Goal: Find specific page/section: Find specific page/section

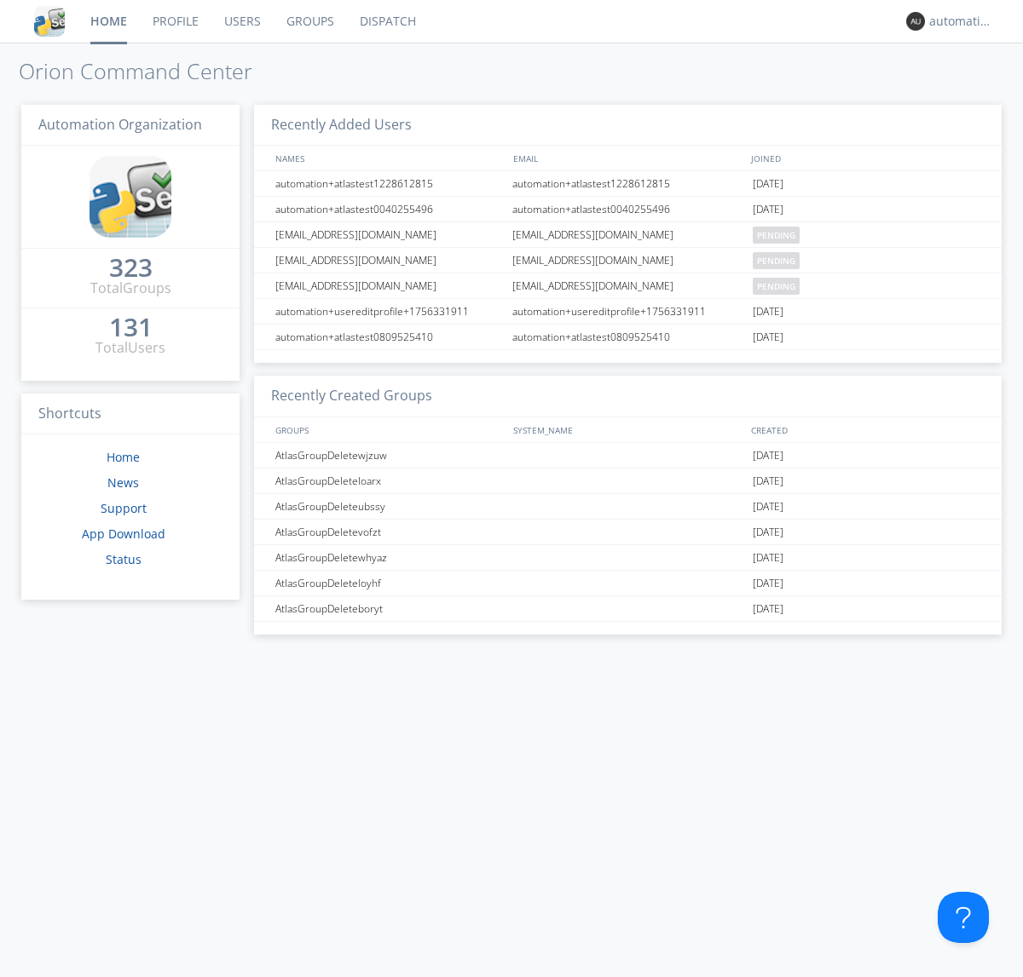
click at [386, 21] on link "Dispatch" at bounding box center [388, 21] width 82 height 43
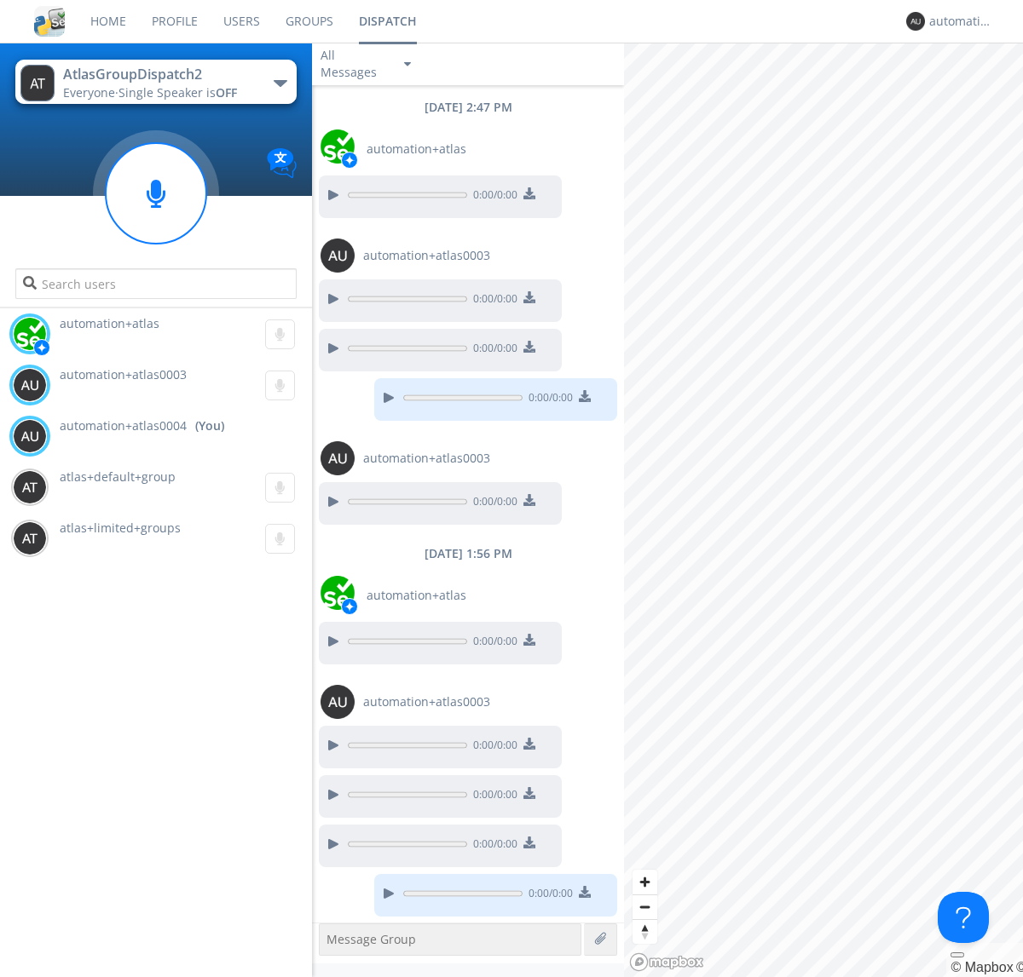
scroll to position [105, 0]
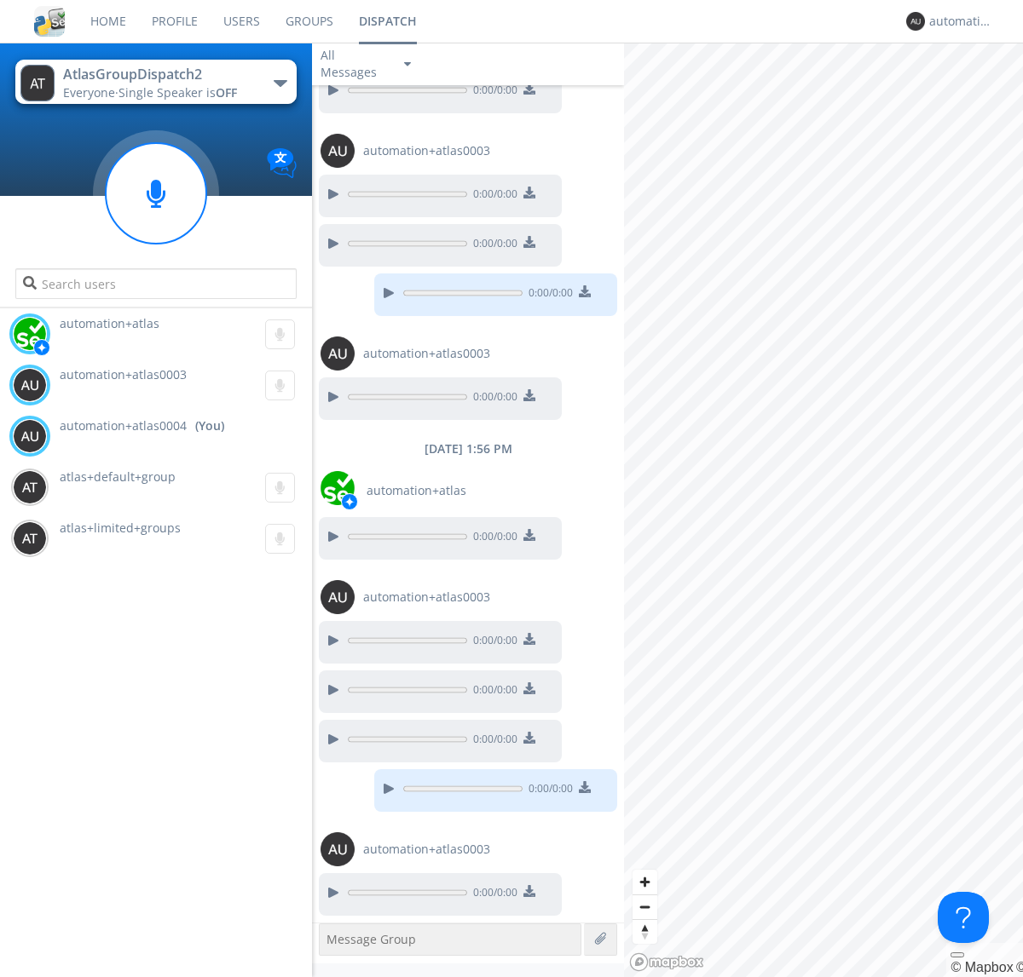
click at [280, 83] on div "button" at bounding box center [281, 83] width 14 height 7
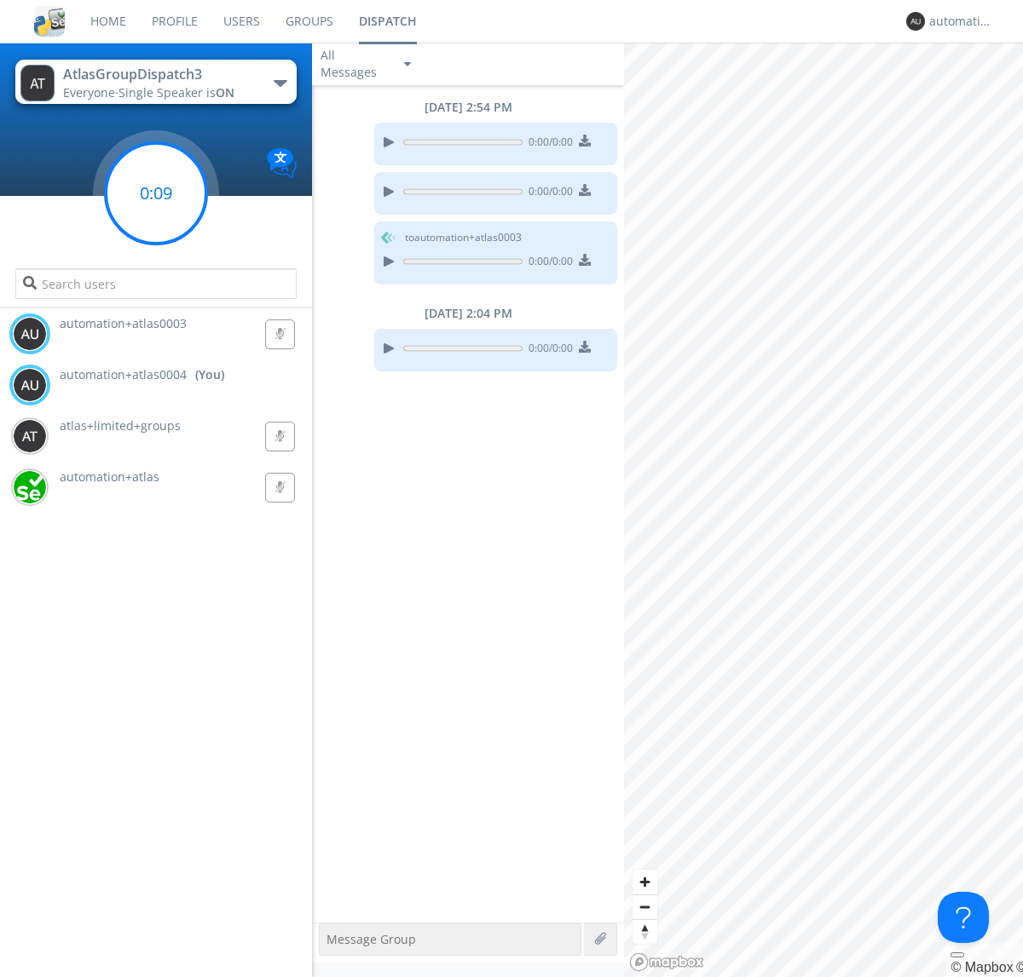
click at [156, 193] on g at bounding box center [156, 193] width 101 height 101
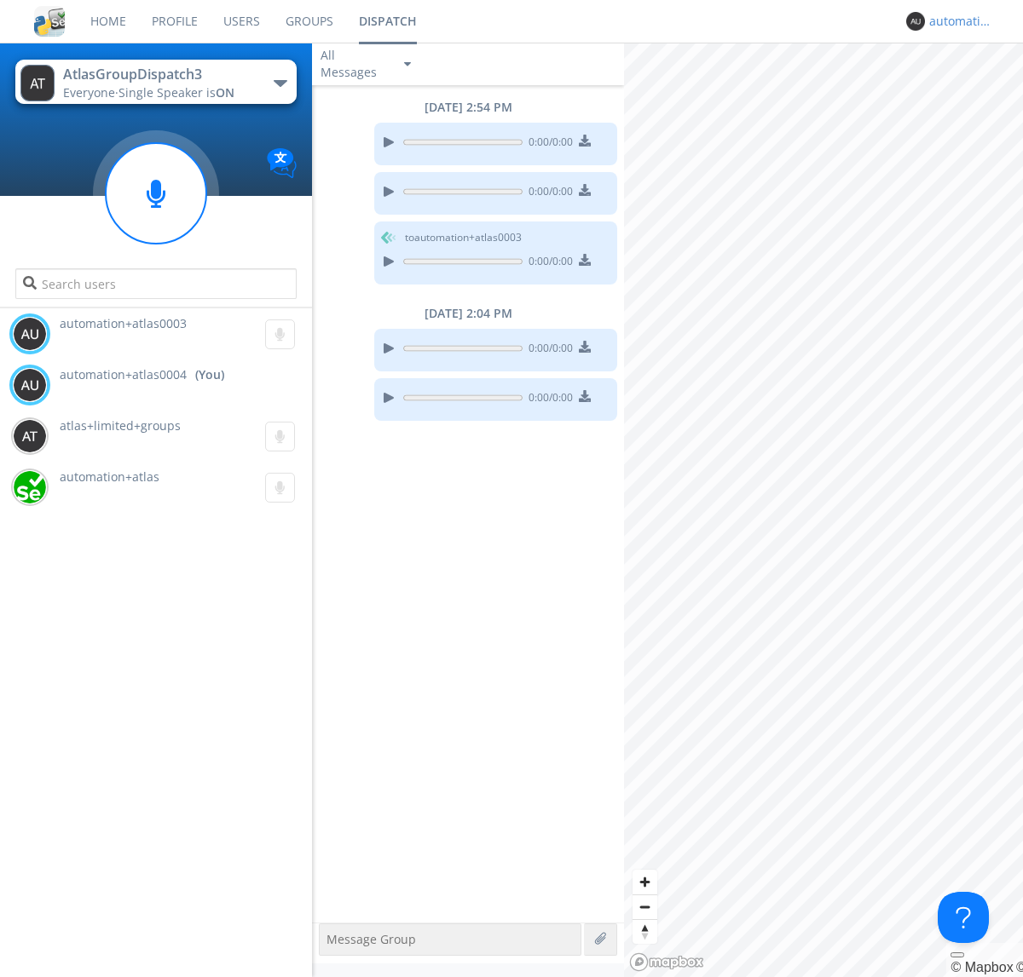
click at [956, 21] on div "automation+atlas0004" at bounding box center [961, 21] width 64 height 17
